Goal: Transaction & Acquisition: Purchase product/service

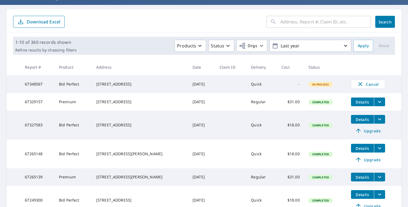
scroll to position [54, 0]
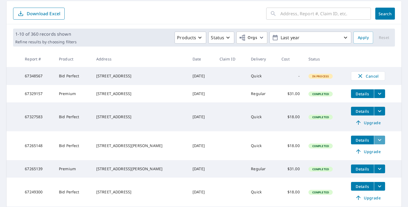
click at [378, 143] on icon "filesDropdownBtn-67265148" at bounding box center [380, 140] width 7 height 7
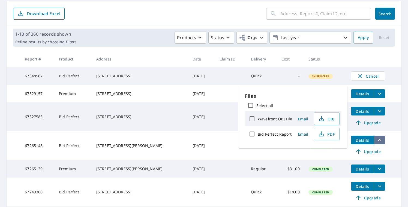
click at [378, 143] on icon "filesDropdownBtn-67265148" at bounding box center [380, 140] width 7 height 7
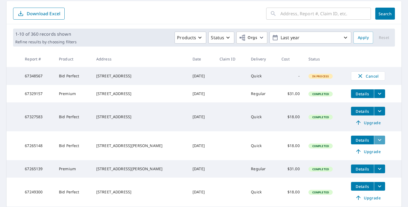
click at [378, 143] on icon "filesDropdownBtn-67265148" at bounding box center [380, 140] width 7 height 7
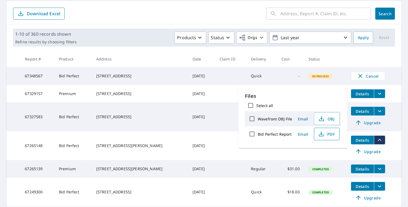
click at [326, 132] on span "PDF" at bounding box center [326, 134] width 17 height 7
click at [393, 129] on td "Details Upgrade" at bounding box center [374, 117] width 55 height 29
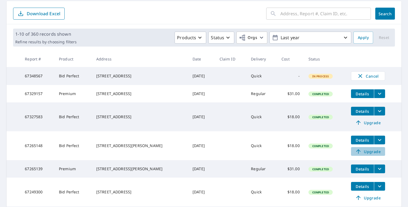
click at [369, 155] on span "Upgrade" at bounding box center [368, 151] width 28 height 7
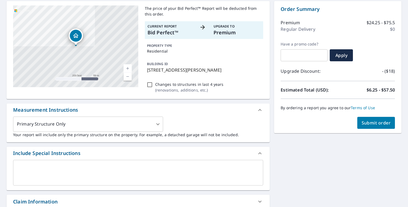
click at [129, 68] on link "Current Level 17, Zoom In" at bounding box center [128, 68] width 8 height 8
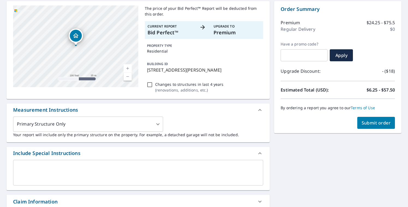
click at [129, 68] on link "Current Level 18, Zoom In" at bounding box center [128, 68] width 8 height 8
click at [129, 68] on link "Current Level 19, Zoom In" at bounding box center [128, 68] width 8 height 8
drag, startPoint x: 86, startPoint y: 50, endPoint x: 87, endPoint y: 11, distance: 39.0
click at [87, 11] on div "[STREET_ADDRESS][PERSON_NAME]" at bounding box center [75, 46] width 125 height 82
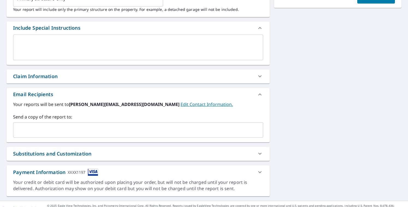
scroll to position [180, 0]
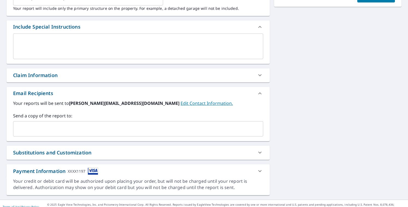
click at [121, 127] on input "text" at bounding box center [134, 129] width 237 height 10
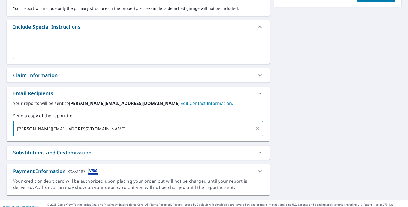
type input "[PERSON_NAME][EMAIL_ADDRESS][DOMAIN_NAME]"
click at [304, 114] on div "[STREET_ADDRESS][PERSON_NAME] Aerial Road A standard road map Aerial A detailed…" at bounding box center [204, 35] width 408 height 330
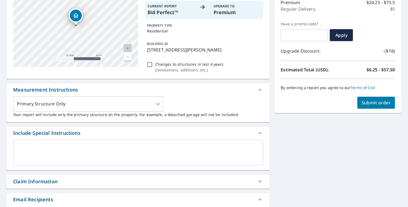
scroll to position [0, 0]
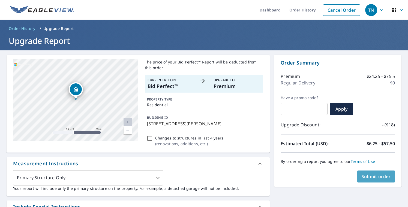
click at [368, 176] on span "Submit order" at bounding box center [376, 177] width 29 height 6
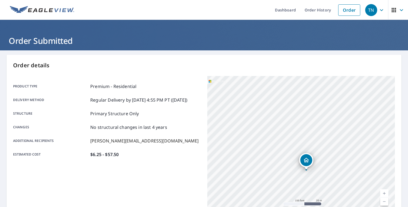
drag, startPoint x: 310, startPoint y: 150, endPoint x: 259, endPoint y: 109, distance: 64.6
click at [259, 109] on div "[STREET_ADDRESS][PERSON_NAME]" at bounding box center [301, 144] width 188 height 136
drag, startPoint x: 278, startPoint y: 139, endPoint x: 246, endPoint y: 106, distance: 46.7
click at [246, 106] on div "[STREET_ADDRESS][PERSON_NAME]" at bounding box center [301, 144] width 188 height 136
drag, startPoint x: 290, startPoint y: 158, endPoint x: 290, endPoint y: 144, distance: 14.2
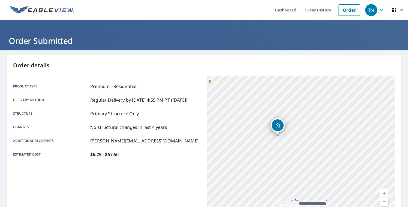
click at [290, 144] on div "[STREET_ADDRESS][PERSON_NAME]" at bounding box center [301, 144] width 188 height 136
